Goal: Transaction & Acquisition: Obtain resource

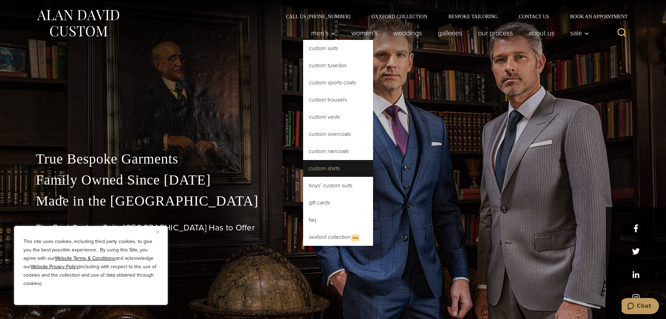
click at [339, 171] on link "Custom Shirts" at bounding box center [338, 168] width 70 height 17
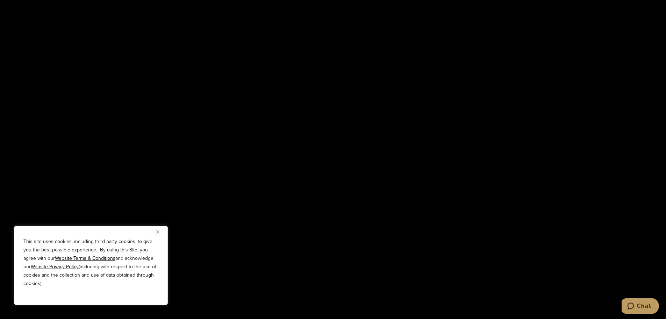
scroll to position [1399, 0]
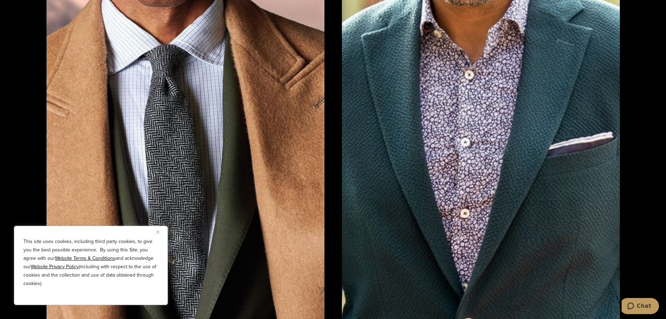
click at [158, 231] on img "Close" at bounding box center [157, 231] width 3 height 3
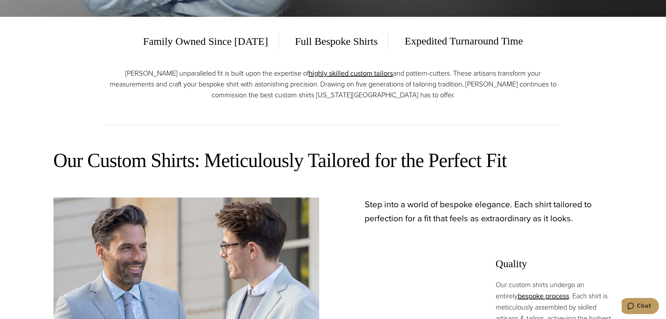
scroll to position [0, 0]
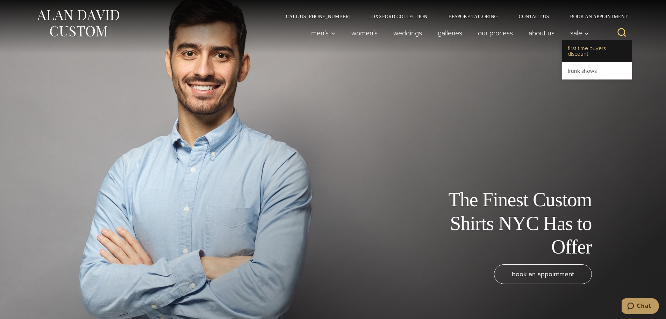
click at [581, 52] on link "First-Time Buyers Discount" at bounding box center [597, 51] width 70 height 22
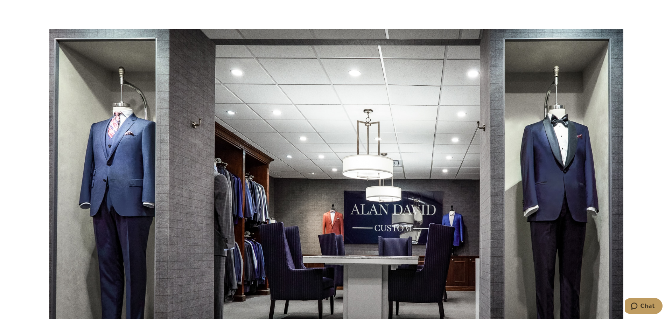
scroll to position [1329, 0]
